Goal: Navigation & Orientation: Find specific page/section

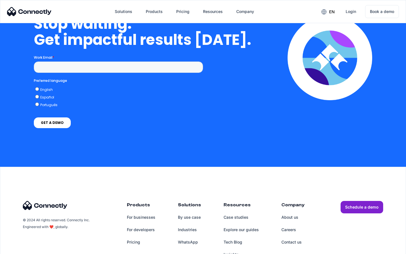
scroll to position [1639, 0]
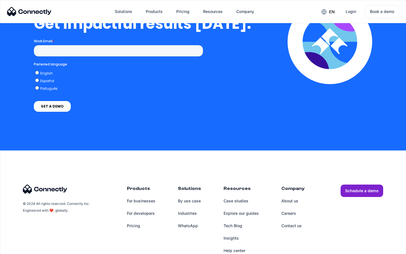
scroll to position [1239, 0]
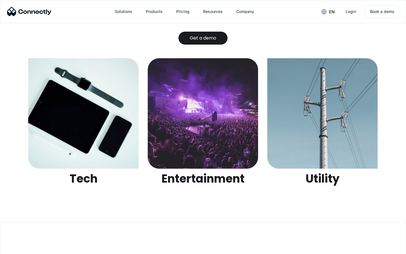
scroll to position [1778, 0]
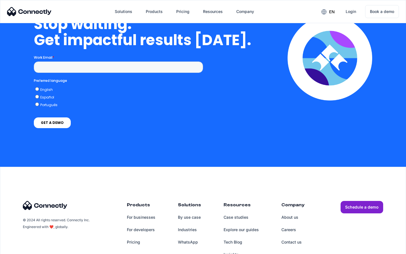
scroll to position [1430, 0]
